Goal: Transaction & Acquisition: Purchase product/service

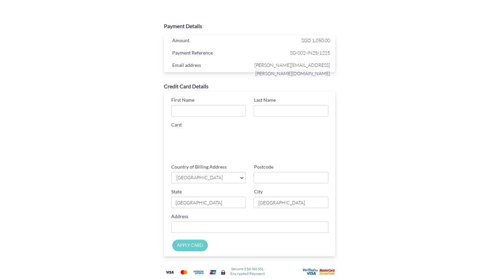
scroll to position [1, 0]
click at [213, 109] on input "First Name" at bounding box center [208, 109] width 75 height 11
type input "[PERSON_NAME]"
click at [231, 178] on span "[GEOGRAPHIC_DATA]" at bounding box center [204, 176] width 59 height 7
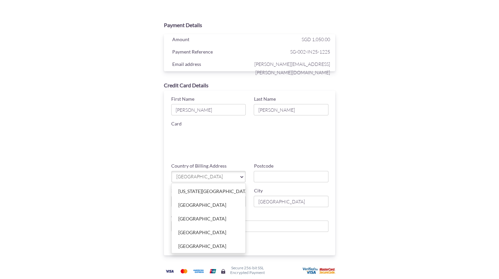
scroll to position [3199, 0]
click at [203, 254] on link "[GEOGRAPHIC_DATA]" at bounding box center [208, 260] width 74 height 13
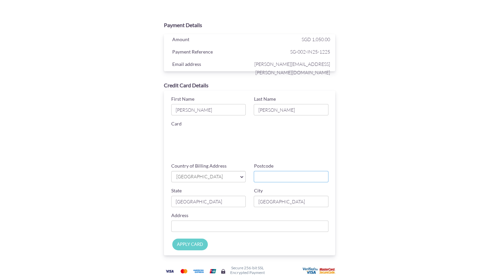
click at [277, 173] on input "Postcode" at bounding box center [290, 176] width 75 height 11
type input "29585"
click at [207, 201] on input "[GEOGRAPHIC_DATA]" at bounding box center [208, 201] width 75 height 11
type input "S"
type input "[US_STATE]"
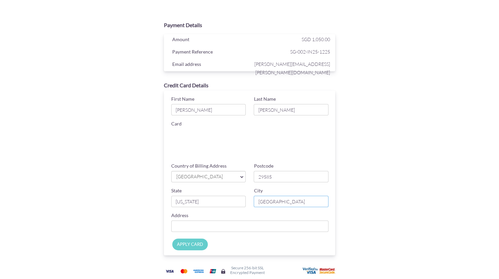
type input "[GEOGRAPHIC_DATA]"
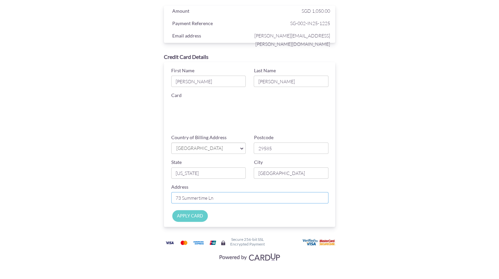
scroll to position [30, 0]
type input "73 Summertime Ln"
click at [185, 216] on input "APPLY CARD" at bounding box center [189, 216] width 35 height 12
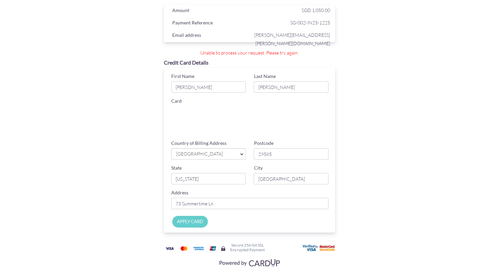
scroll to position [0, 0]
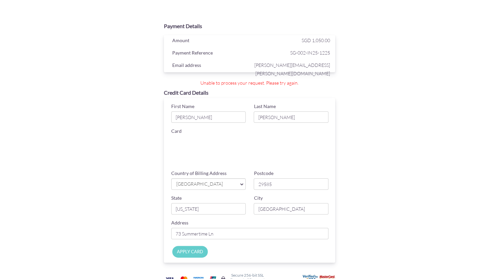
click at [434, 175] on div "Payment Details Amount SGD 1,050.00 Payment Reference SG-002-IN25-1225 Email ad…" at bounding box center [250, 158] width 392 height 316
click at [198, 252] on input "Apply Card" at bounding box center [189, 252] width 35 height 12
type input "Applying..."
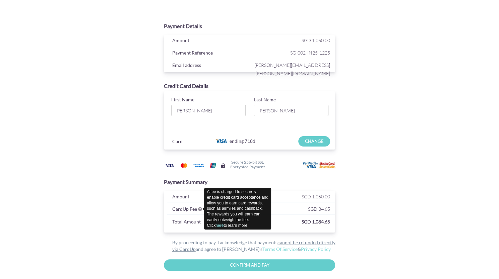
click at [200, 209] on icon at bounding box center [200, 209] width 4 height 5
